Goal: Transaction & Acquisition: Book appointment/travel/reservation

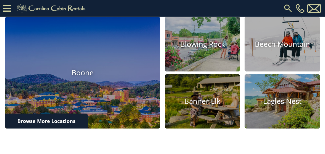
scroll to position [193, 0]
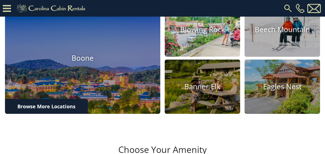
click at [206, 34] on h4 "Blowing Rock" at bounding box center [202, 29] width 75 height 9
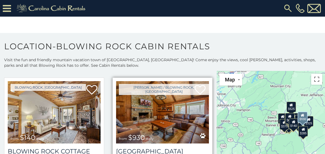
scroll to position [829, 0]
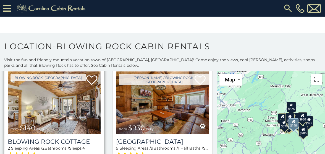
click at [63, 95] on img at bounding box center [54, 102] width 93 height 62
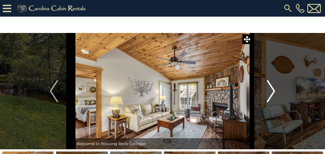
click at [273, 89] on img "Next" at bounding box center [271, 91] width 8 height 22
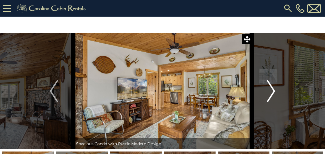
click at [273, 89] on img "Next" at bounding box center [271, 91] width 8 height 22
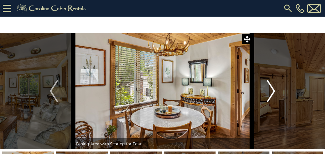
click at [273, 89] on img "Next" at bounding box center [271, 91] width 8 height 22
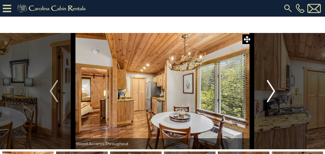
click at [273, 89] on img "Next" at bounding box center [271, 91] width 8 height 22
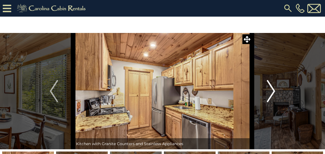
click at [273, 89] on img "Next" at bounding box center [271, 91] width 8 height 22
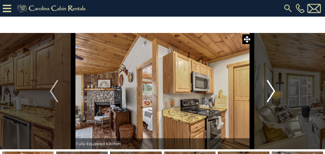
click at [273, 89] on img "Next" at bounding box center [271, 91] width 8 height 22
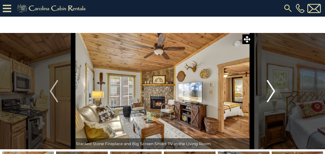
click at [273, 89] on img "Next" at bounding box center [271, 91] width 8 height 22
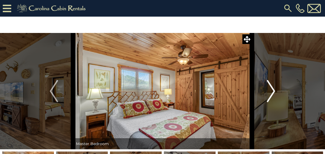
click at [273, 89] on img "Next" at bounding box center [271, 91] width 8 height 22
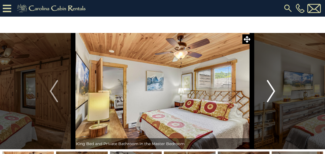
click at [273, 89] on img "Next" at bounding box center [271, 91] width 8 height 22
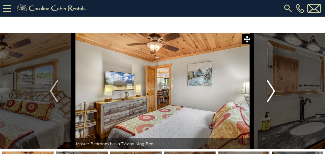
click at [273, 89] on img "Next" at bounding box center [271, 91] width 8 height 22
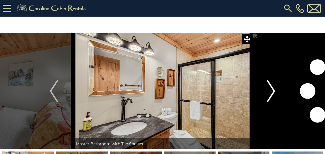
click at [273, 89] on img "Next" at bounding box center [271, 91] width 8 height 22
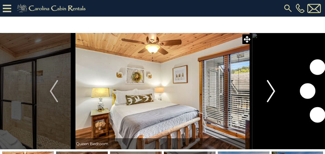
click at [273, 89] on img "Next" at bounding box center [271, 91] width 8 height 22
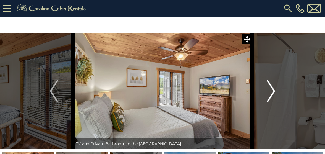
click at [273, 89] on img "Next" at bounding box center [271, 91] width 8 height 22
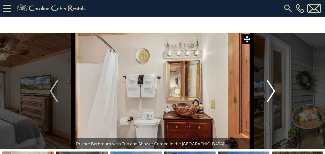
click at [273, 89] on img "Next" at bounding box center [271, 91] width 8 height 22
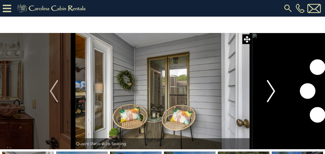
click at [273, 89] on img "Next" at bounding box center [271, 91] width 8 height 22
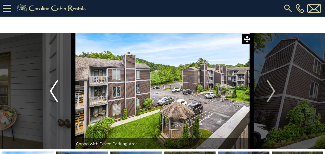
click at [52, 90] on img "Previous" at bounding box center [54, 91] width 8 height 22
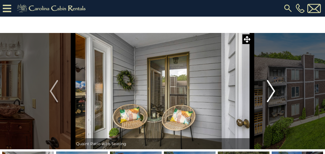
click at [272, 89] on img "Next" at bounding box center [271, 91] width 8 height 22
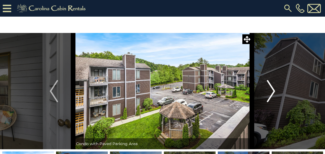
click at [272, 89] on img "Next" at bounding box center [271, 91] width 8 height 22
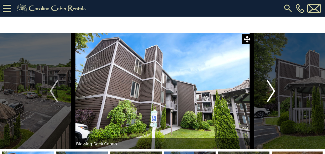
click at [272, 89] on img "Next" at bounding box center [271, 91] width 8 height 22
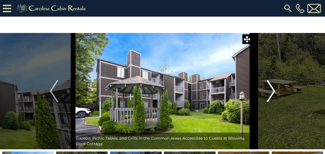
click at [272, 89] on img "Next" at bounding box center [271, 91] width 8 height 22
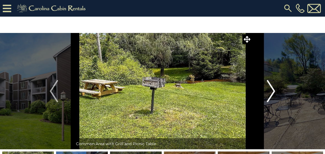
click at [272, 89] on img "Next" at bounding box center [271, 91] width 8 height 22
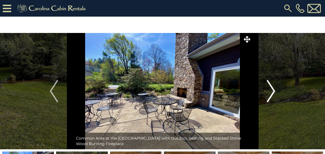
click at [272, 89] on img "Next" at bounding box center [271, 91] width 8 height 22
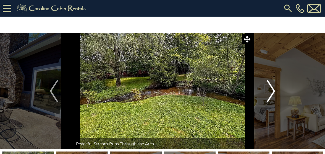
click at [272, 89] on img "Next" at bounding box center [271, 91] width 8 height 22
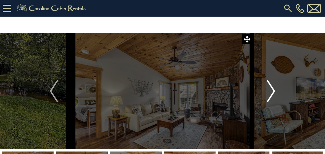
click at [272, 89] on img "Next" at bounding box center [271, 91] width 8 height 22
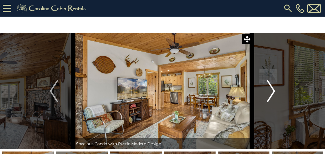
click at [272, 89] on img "Next" at bounding box center [271, 91] width 8 height 22
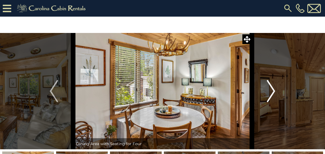
click at [272, 89] on img "Next" at bounding box center [271, 91] width 8 height 22
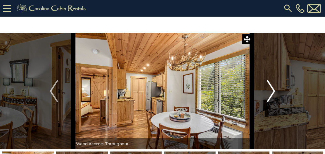
click at [272, 89] on img "Next" at bounding box center [271, 91] width 8 height 22
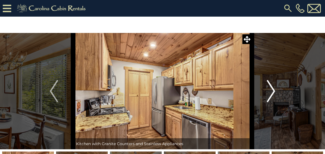
click at [272, 89] on img "Next" at bounding box center [271, 91] width 8 height 22
